Goal: Check status: Check status

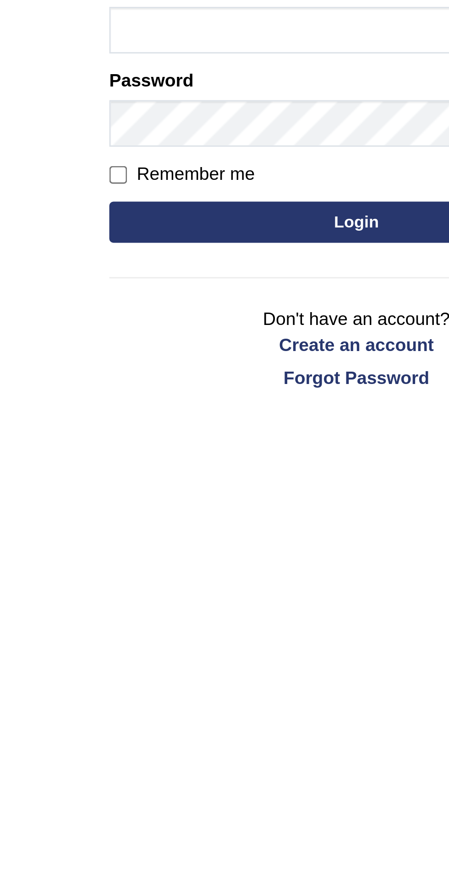
scroll to position [5, 0]
click at [146, 189] on input "Remember me" at bounding box center [145, 190] width 6 height 6
checkbox input "true"
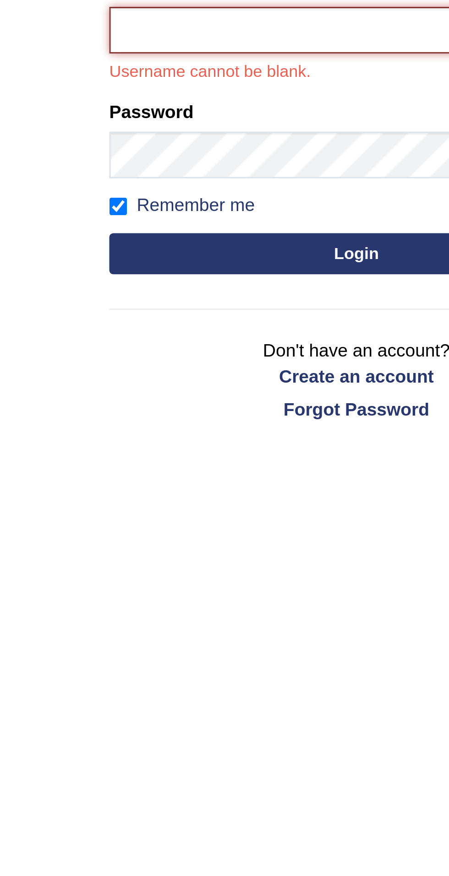
click at [193, 140] on input "Username" at bounding box center [224, 142] width 165 height 16
type input "filipimg"
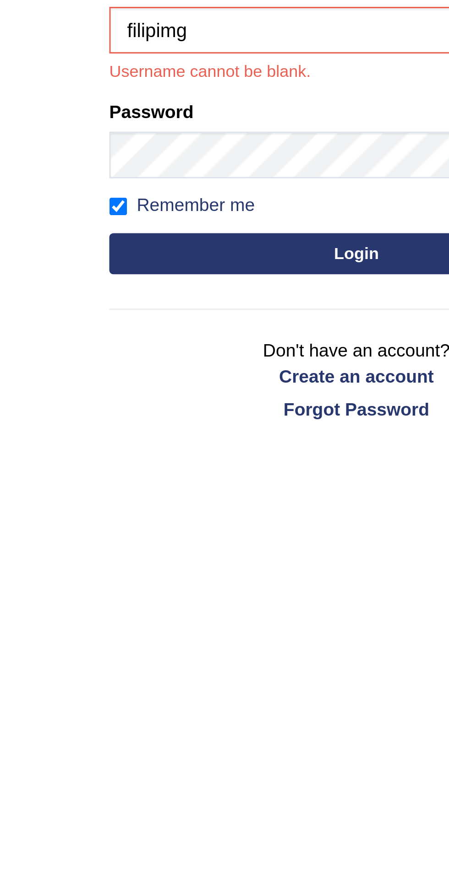
click at [142, 210] on button "Login" at bounding box center [224, 217] width 165 height 14
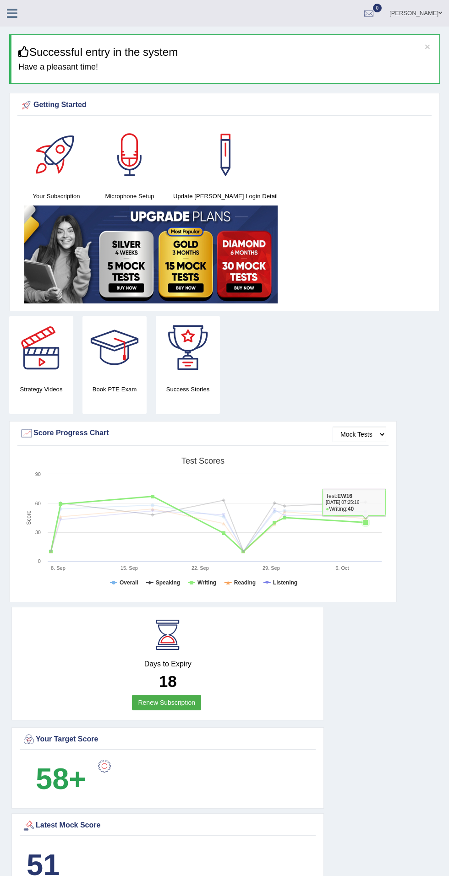
click at [375, 14] on div at bounding box center [369, 14] width 14 height 14
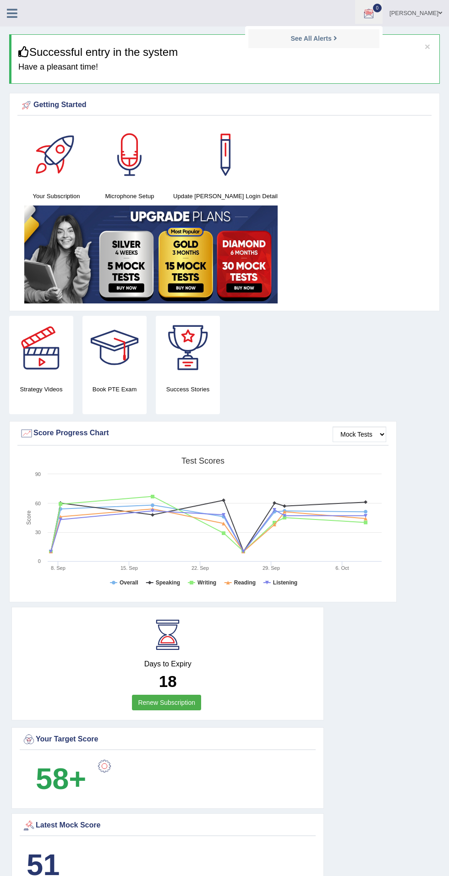
click at [337, 38] on icon at bounding box center [335, 38] width 4 height 7
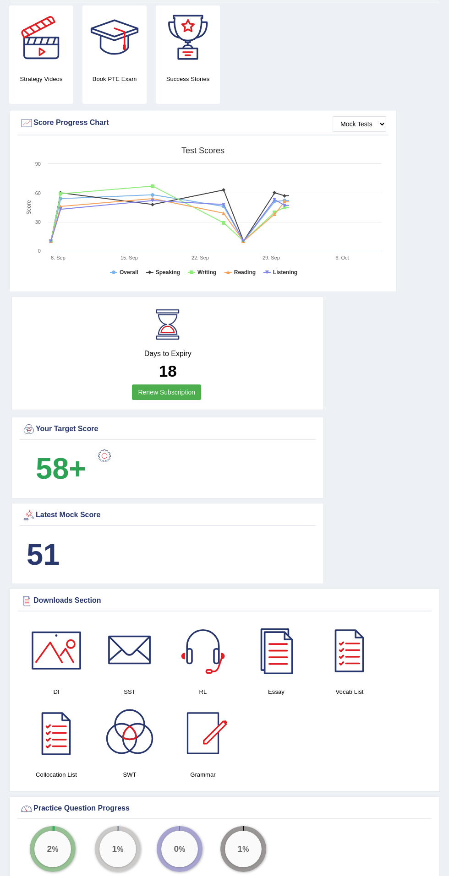
scroll to position [263, 0]
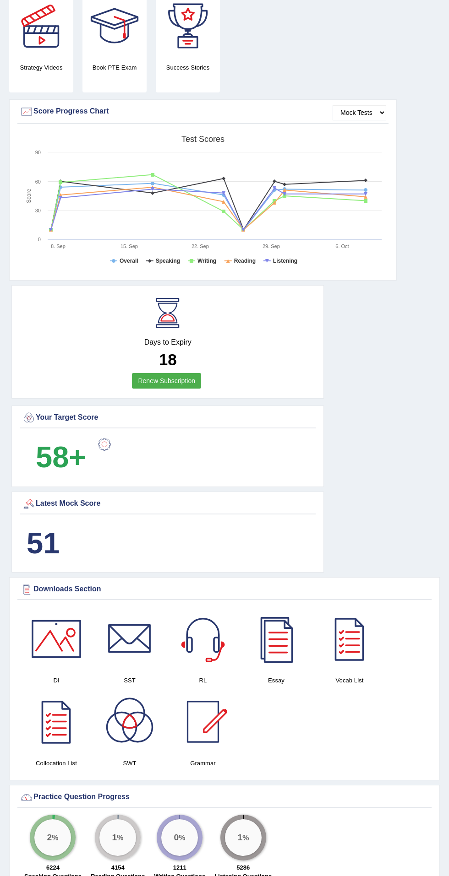
click at [80, 503] on div "Latest Mock Score" at bounding box center [167, 504] width 291 height 14
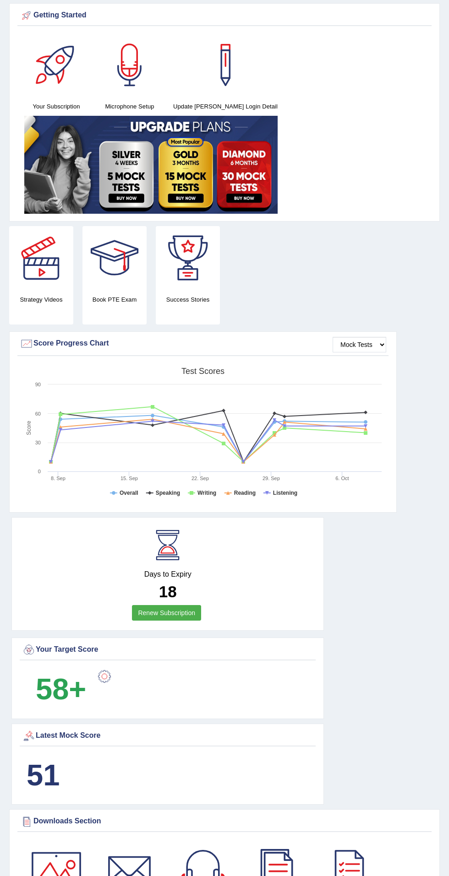
scroll to position [0, 0]
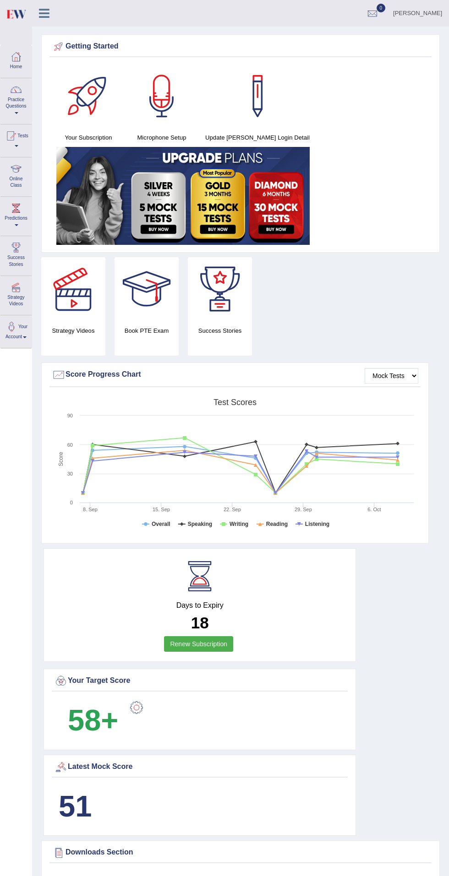
click at [18, 146] on span at bounding box center [17, 146] width 4 height 2
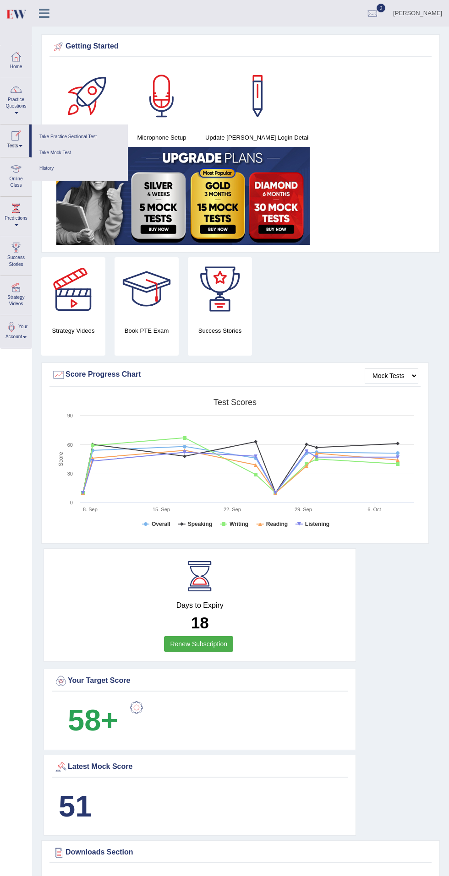
click at [58, 170] on link "History" at bounding box center [79, 169] width 87 height 16
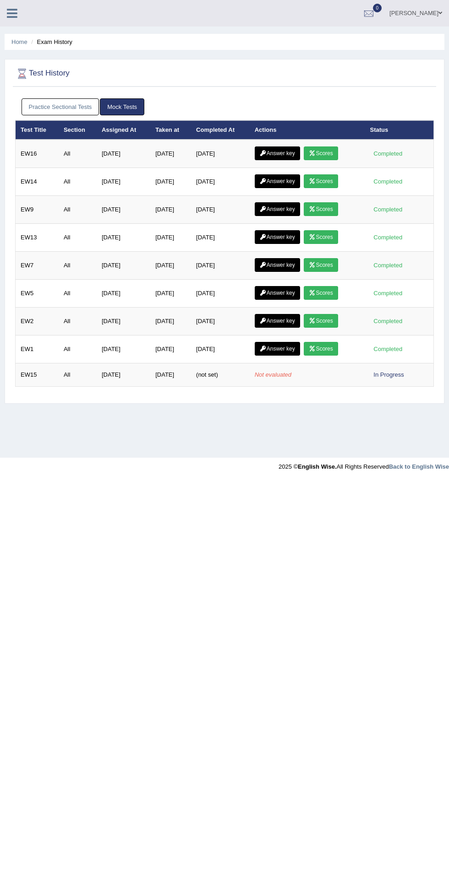
click at [314, 346] on icon at bounding box center [311, 348] width 7 height 5
click at [314, 152] on icon at bounding box center [311, 153] width 7 height 5
